Goal: Task Accomplishment & Management: Use online tool/utility

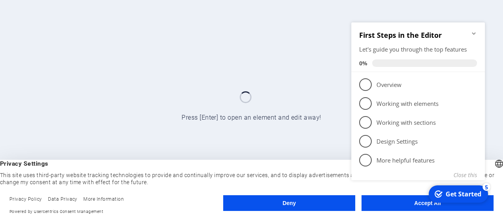
click div "checkmark Get Started 5 First Steps in the Editor Let's guide you through the t…"
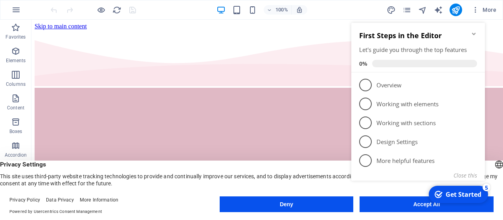
click at [473, 34] on icon "Minimize checklist" at bounding box center [474, 34] width 4 height 2
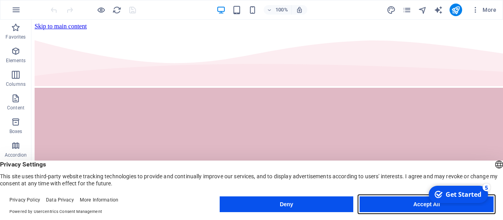
click at [410, 206] on button "Accept All" at bounding box center [427, 204] width 134 height 16
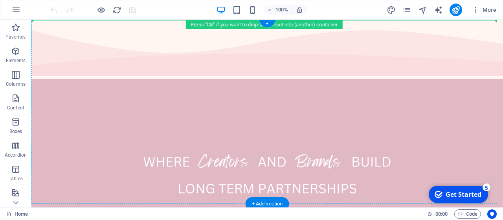
drag, startPoint x: 189, startPoint y: 188, endPoint x: 238, endPoint y: 24, distance: 170.3
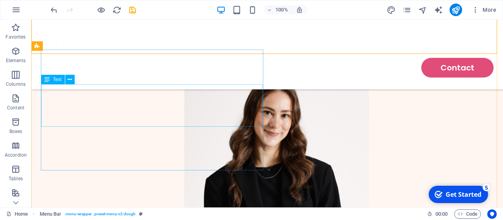
scroll to position [1195, 0]
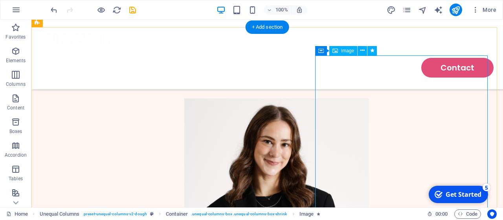
scroll to position [1156, 0]
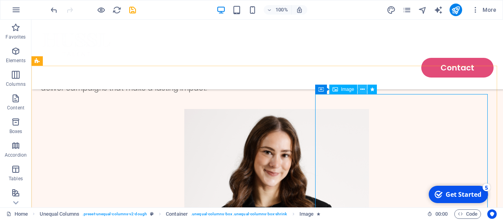
click at [365, 87] on button at bounding box center [362, 89] width 9 height 9
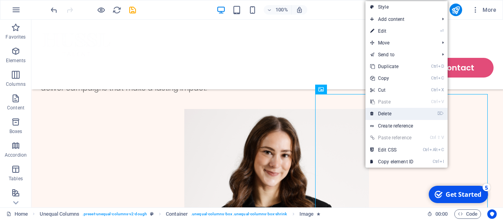
click at [394, 110] on link "⌦ Delete" at bounding box center [392, 114] width 53 height 12
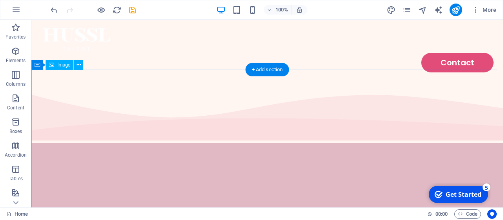
scroll to position [0, 0]
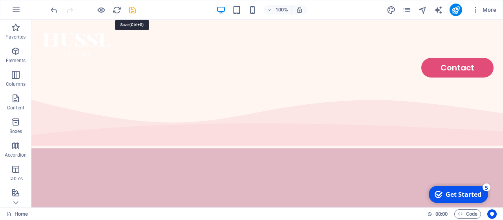
click at [131, 11] on icon "save" at bounding box center [132, 10] width 9 height 9
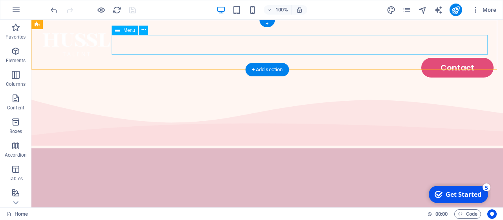
click at [421, 58] on nav "Contact" at bounding box center [267, 68] width 453 height 20
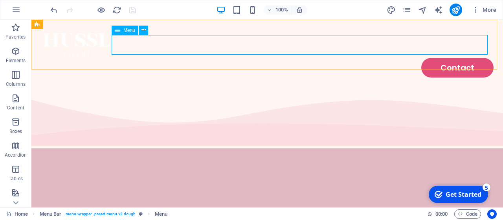
click at [131, 30] on span "Menu" at bounding box center [130, 30] width 12 height 5
click at [144, 31] on icon at bounding box center [144, 30] width 4 height 8
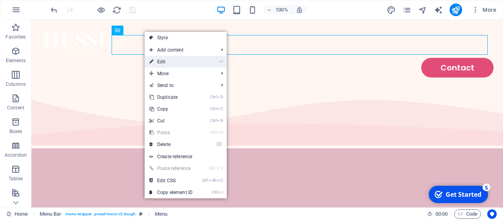
click at [167, 59] on link "⏎ Edit" at bounding box center [171, 62] width 53 height 12
select select "default"
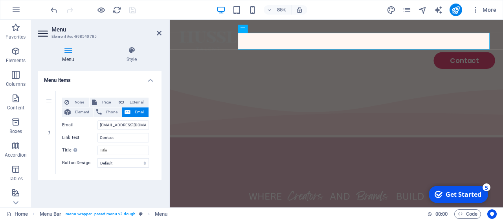
scroll to position [53, 0]
click at [52, 172] on link at bounding box center [49, 173] width 9 height 9
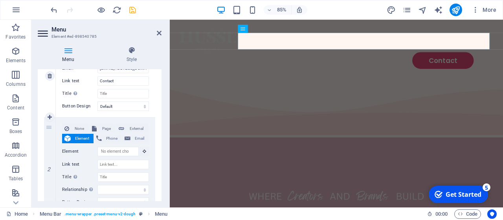
scroll to position [132, 0]
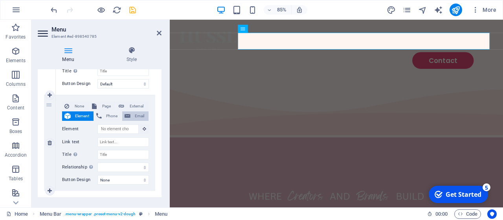
click at [133, 114] on span "Email" at bounding box center [139, 115] width 13 height 9
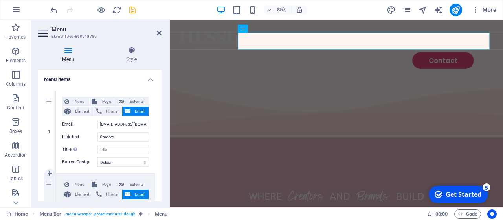
scroll to position [53, 0]
drag, startPoint x: 143, startPoint y: 124, endPoint x: 91, endPoint y: 123, distance: 52.3
click at [91, 123] on div "Email [EMAIL_ADDRESS][DOMAIN_NAME]" at bounding box center [105, 124] width 87 height 9
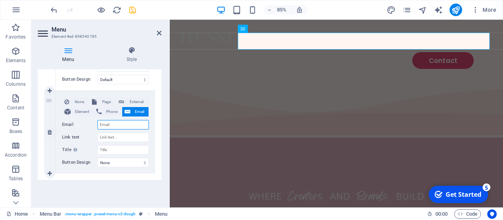
click at [131, 123] on input "Email" at bounding box center [124, 124] width 52 height 9
paste input "[EMAIL_ADDRESS][DOMAIN_NAME]"
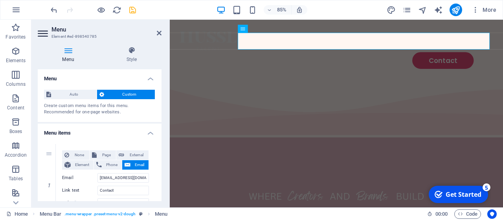
type input "[EMAIL_ADDRESS][DOMAIN_NAME]"
click at [160, 33] on icon at bounding box center [159, 33] width 5 height 6
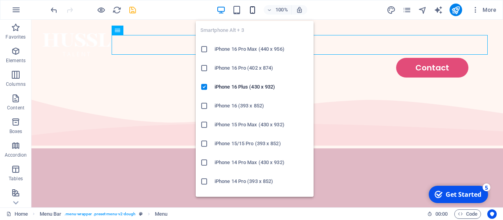
click at [253, 9] on icon "button" at bounding box center [252, 10] width 9 height 9
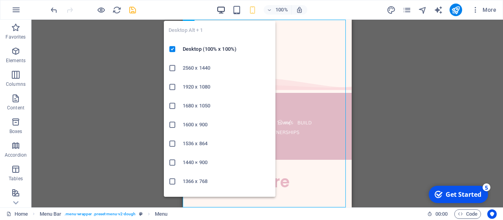
click at [223, 11] on icon "button" at bounding box center [221, 10] width 9 height 9
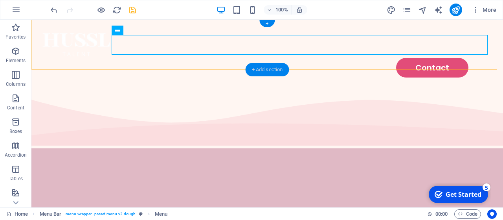
click at [272, 65] on div "+ Add section" at bounding box center [268, 69] width 44 height 13
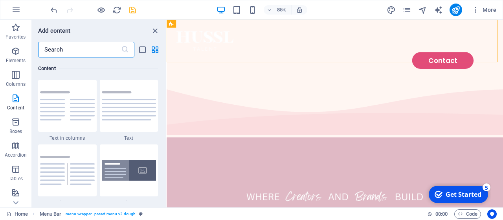
click at [92, 52] on input "text" at bounding box center [79, 50] width 83 height 16
type input "m"
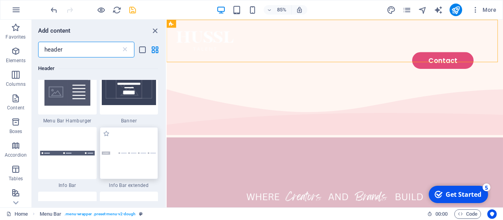
scroll to position [393, 0]
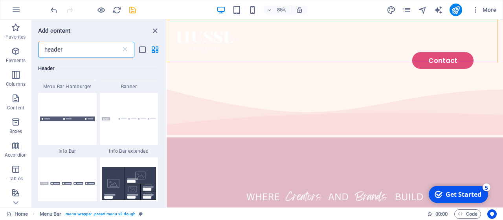
type input "header"
